Goal: Task Accomplishment & Management: Manage account settings

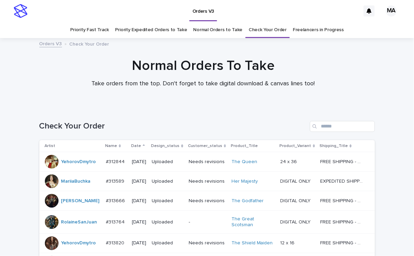
scroll to position [495, 0]
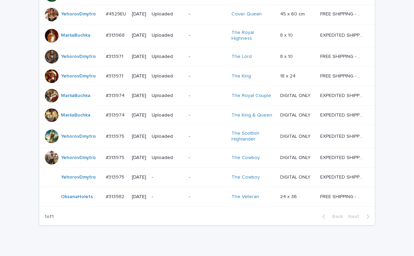
scroll to position [495, 0]
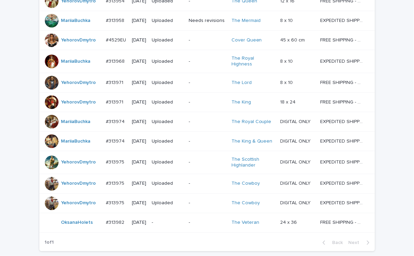
click at [169, 217] on div "-" at bounding box center [167, 222] width 31 height 11
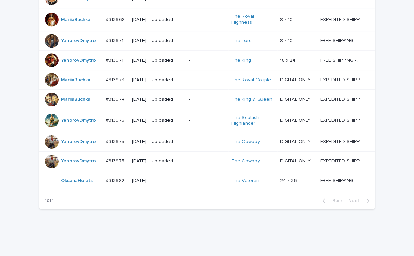
scroll to position [537, 0]
